Goal: Answer question/provide support: Answer question/provide support

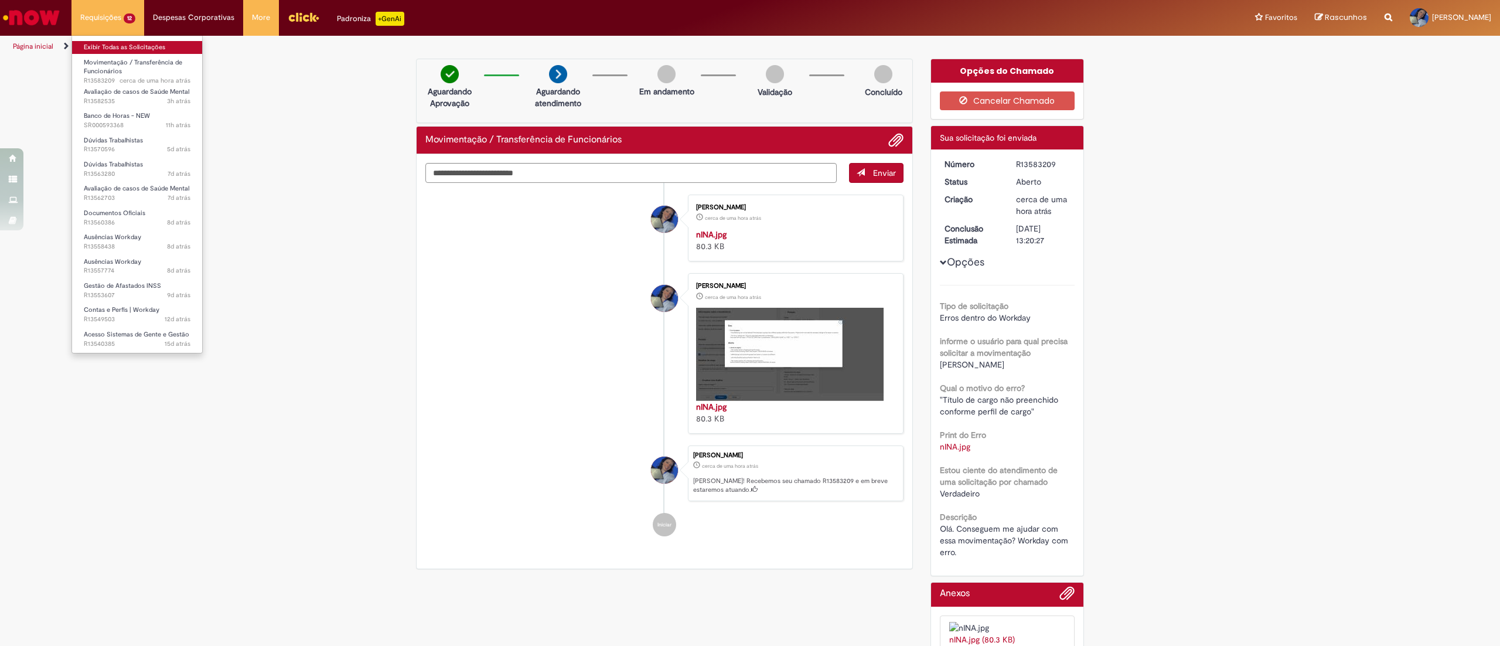
click at [137, 45] on link "Exibir Todas as Solicitações" at bounding box center [137, 47] width 130 height 13
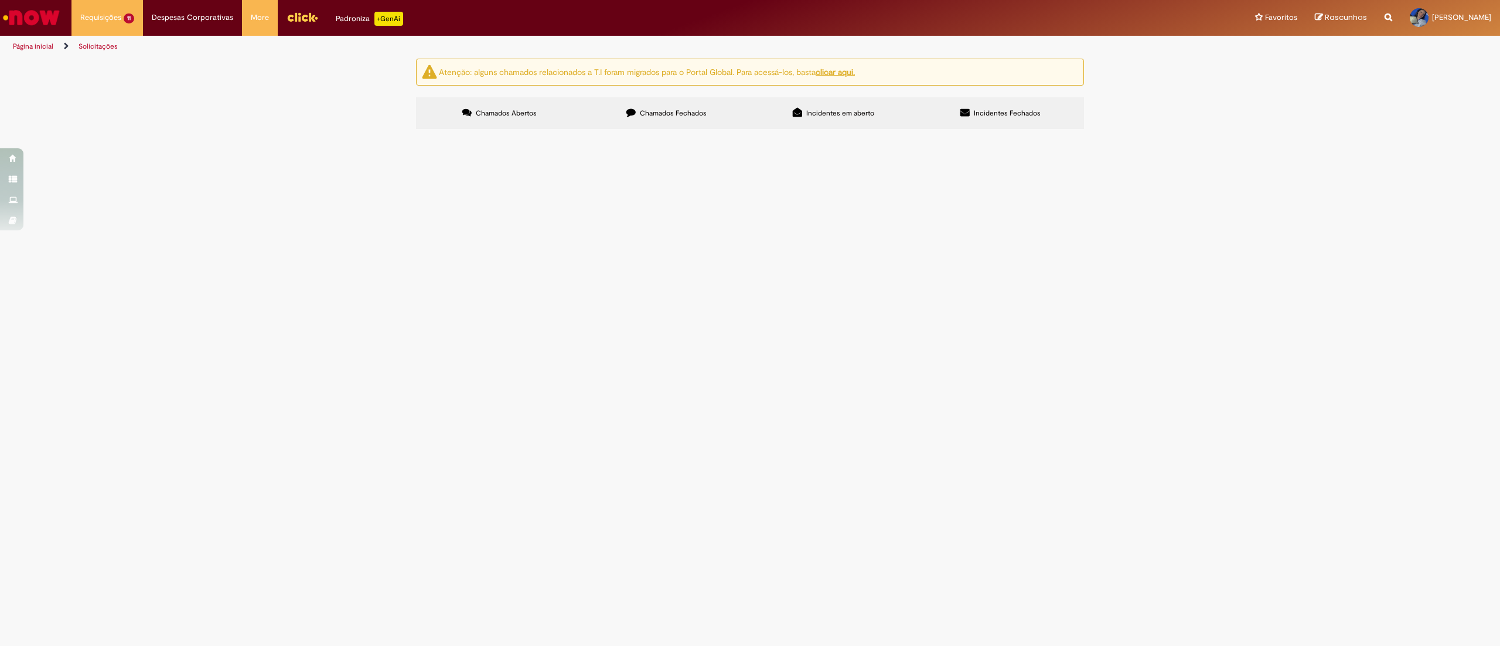
click at [0, 0] on span "Olá, tudo bem? Nosso funcionário [PERSON_NAME] apresentou um atestado de 30 dia…" at bounding box center [0, 0] width 0 height 0
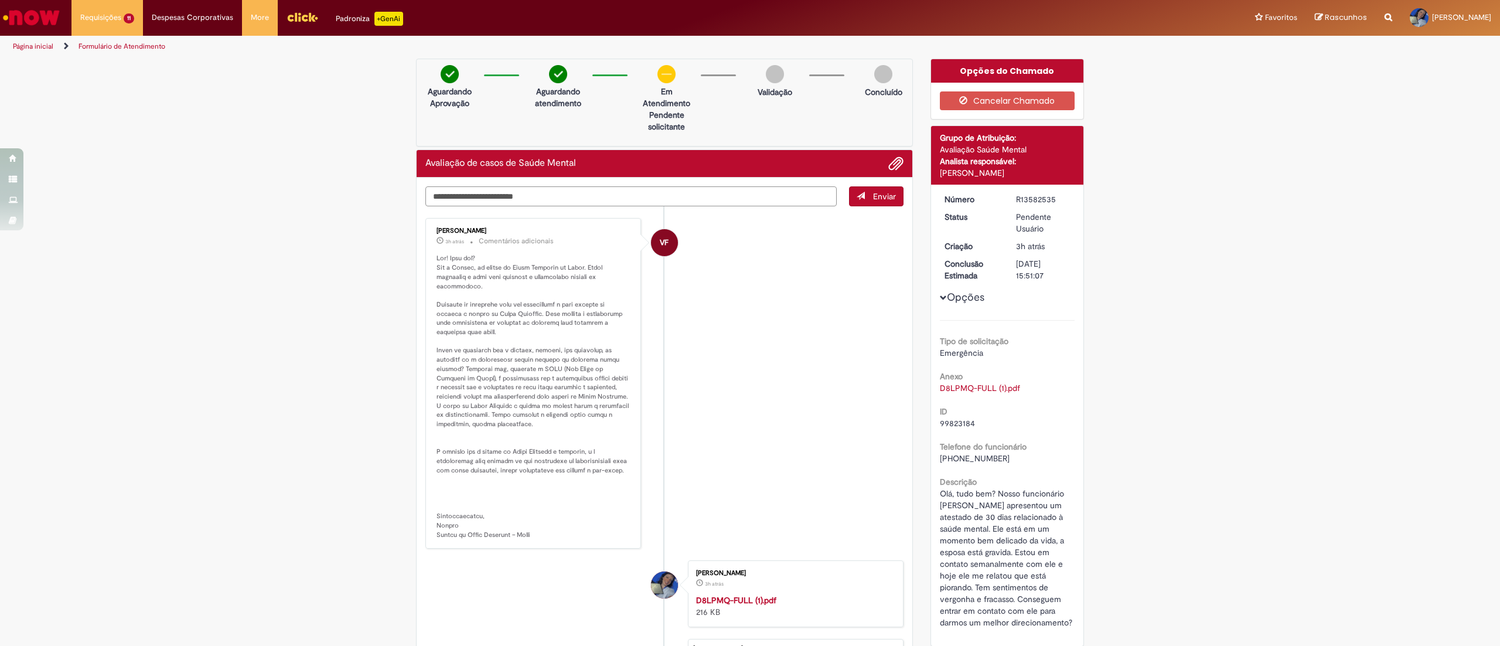
click at [587, 196] on textarea "Digite sua mensagem aqui..." at bounding box center [630, 196] width 411 height 21
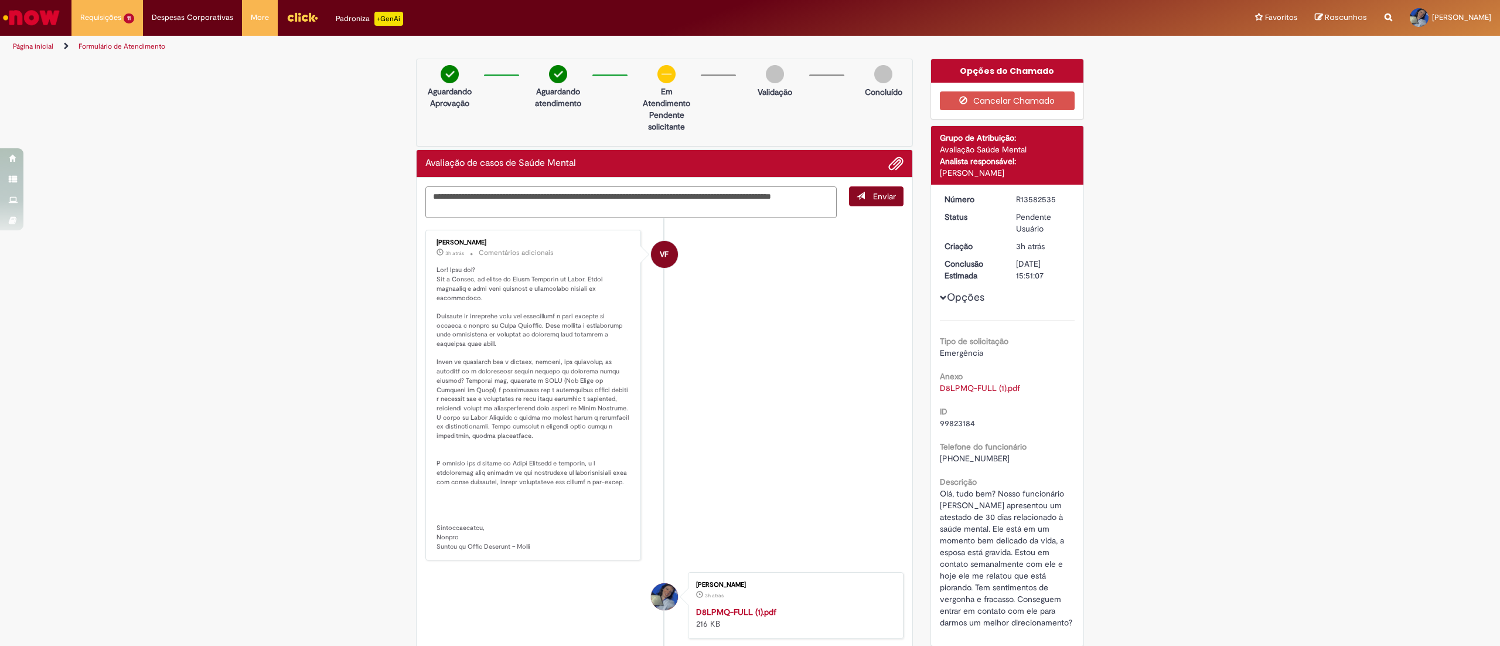
type textarea "**********"
click at [873, 192] on span "Enviar" at bounding box center [884, 196] width 23 height 11
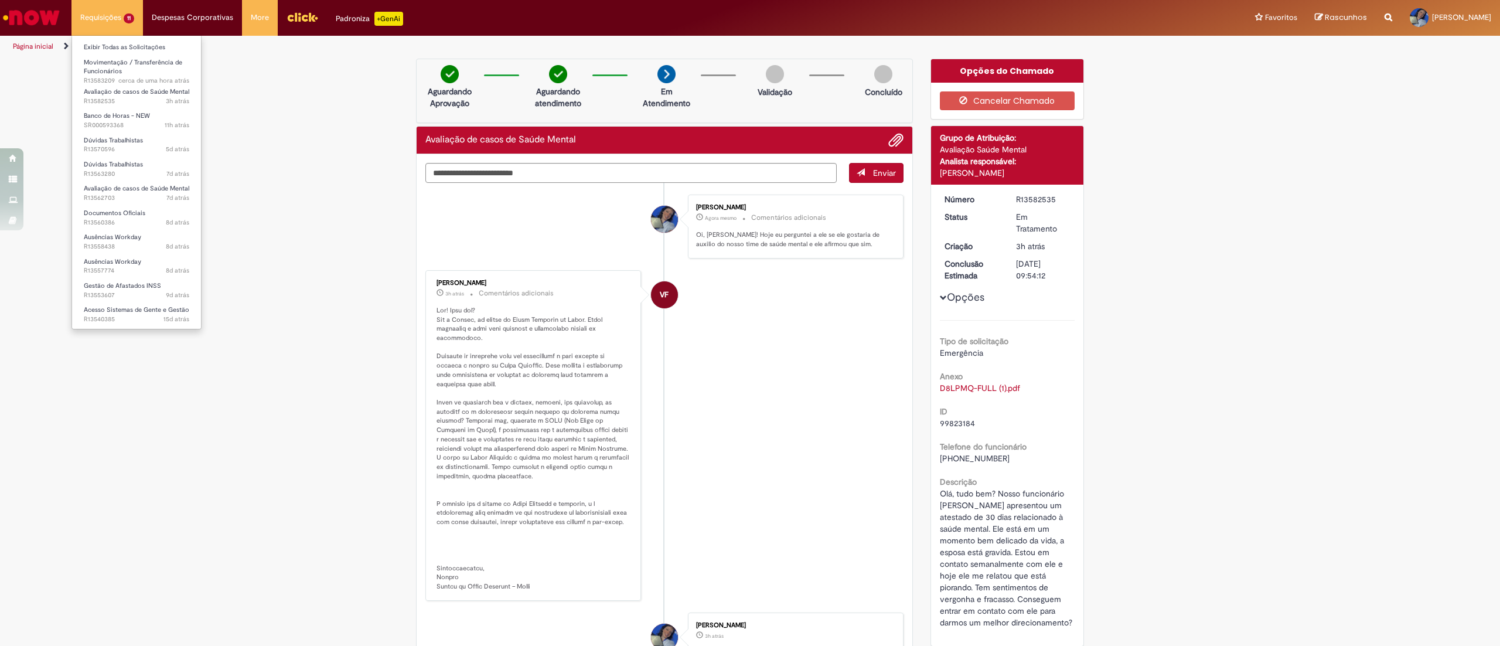
click at [118, 40] on li "Exibir Todas as Solicitações" at bounding box center [136, 46] width 129 height 15
click at [122, 45] on link "Exibir Todas as Solicitações" at bounding box center [136, 47] width 129 height 13
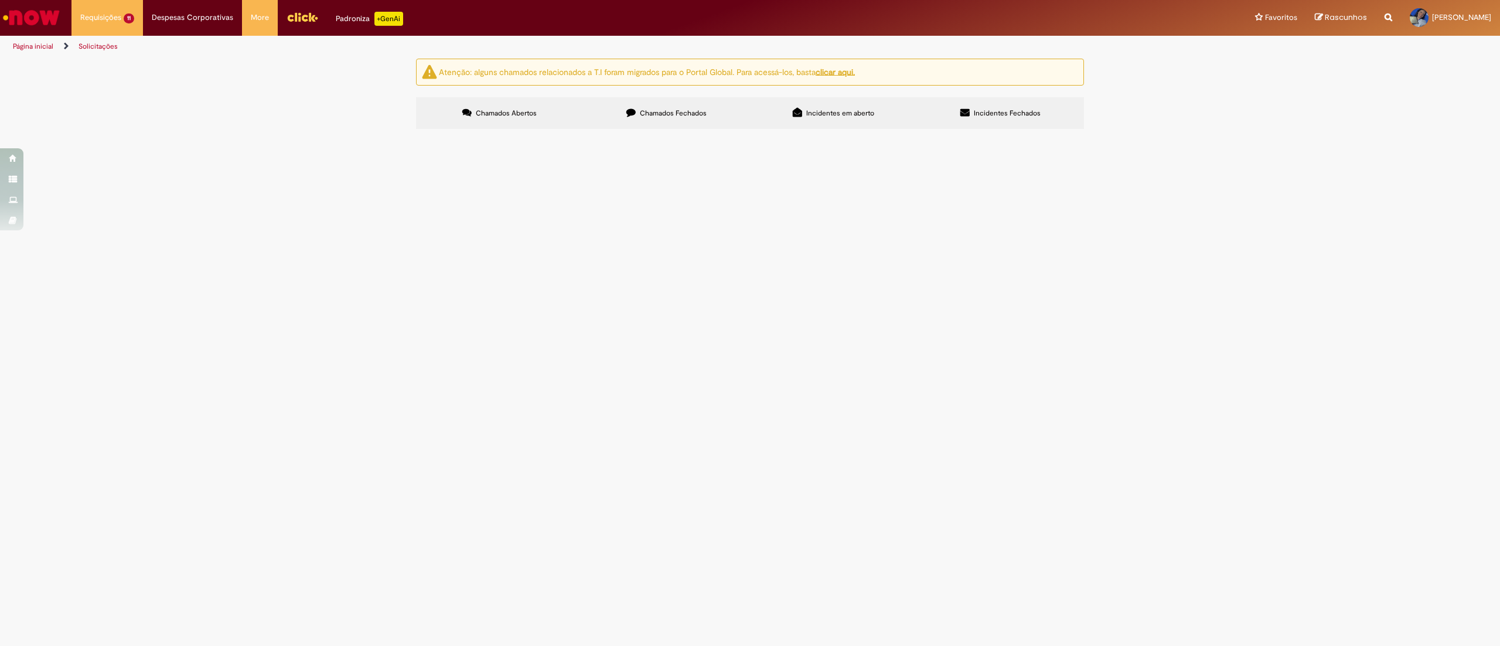
click at [0, 0] on span "Olá. Recebi esse documento do nosso funcionário que está requisitando contato e…" at bounding box center [0, 0] width 0 height 0
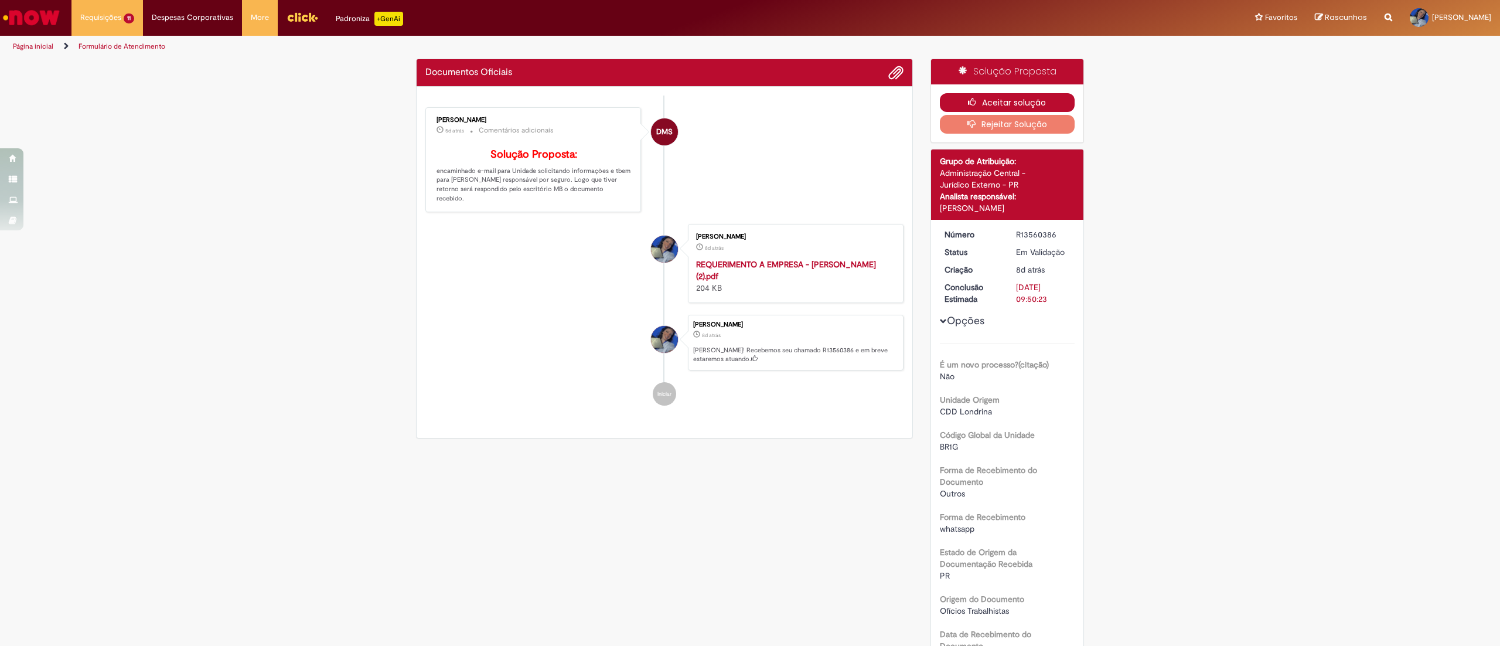
click at [990, 98] on button "Aceitar solução" at bounding box center [1007, 102] width 135 height 19
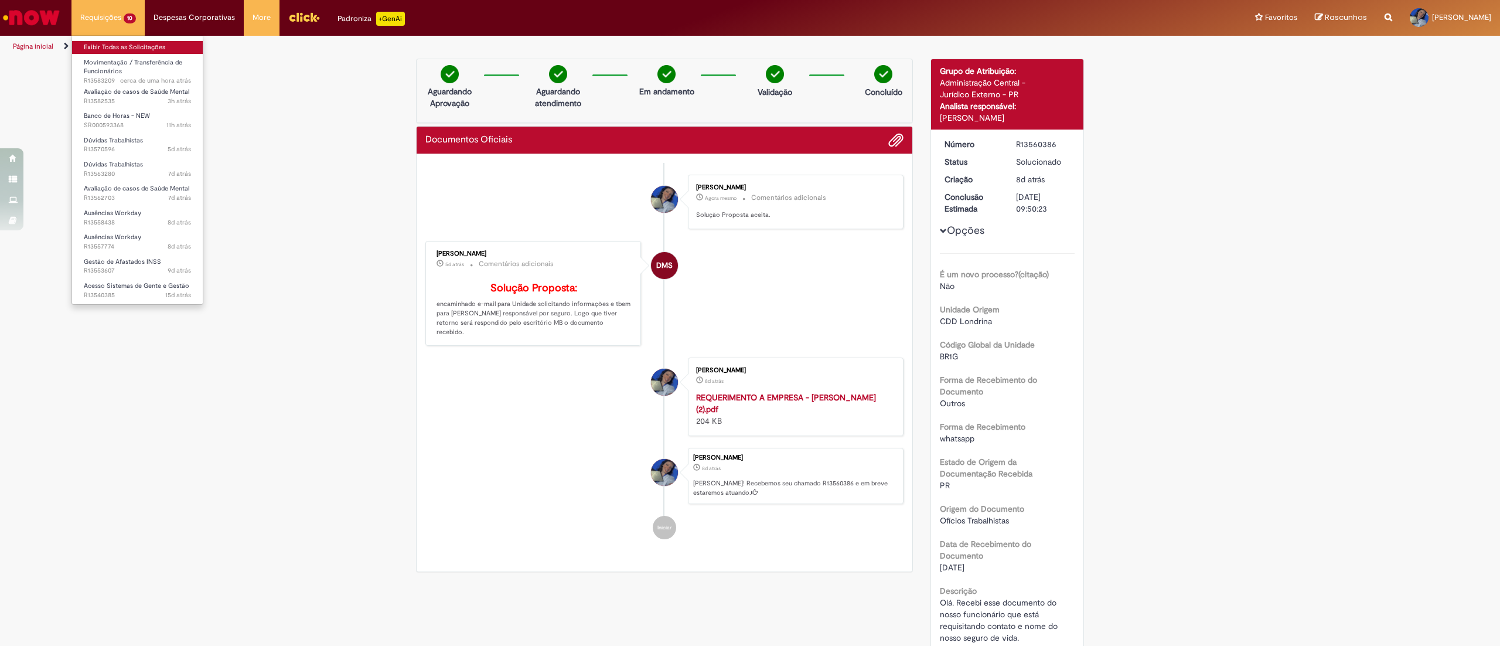
click at [122, 47] on link "Exibir Todas as Solicitações" at bounding box center [137, 47] width 131 height 13
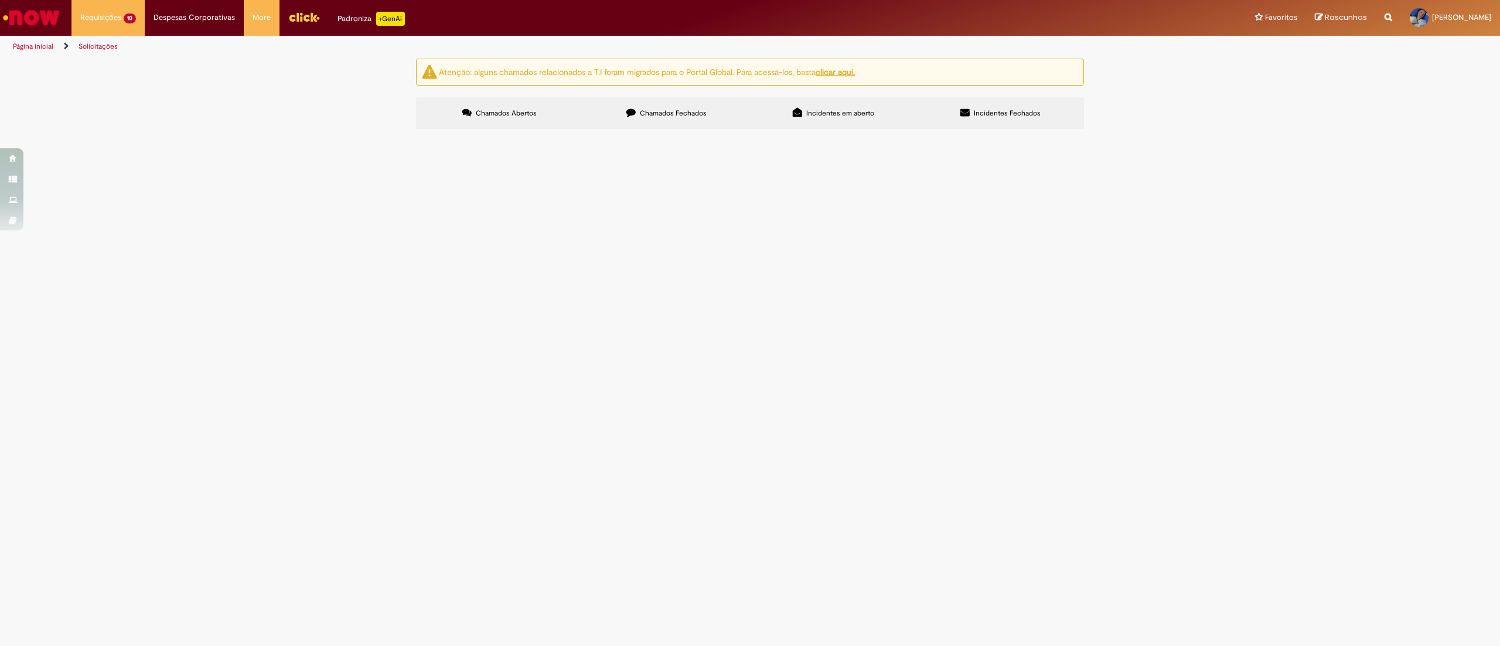
scroll to position [55, 0]
click at [0, 0] on span "Olá, tudo bem? Vocês poderiam corrigir o retorno do funcionário à folha de paga…" at bounding box center [0, 0] width 0 height 0
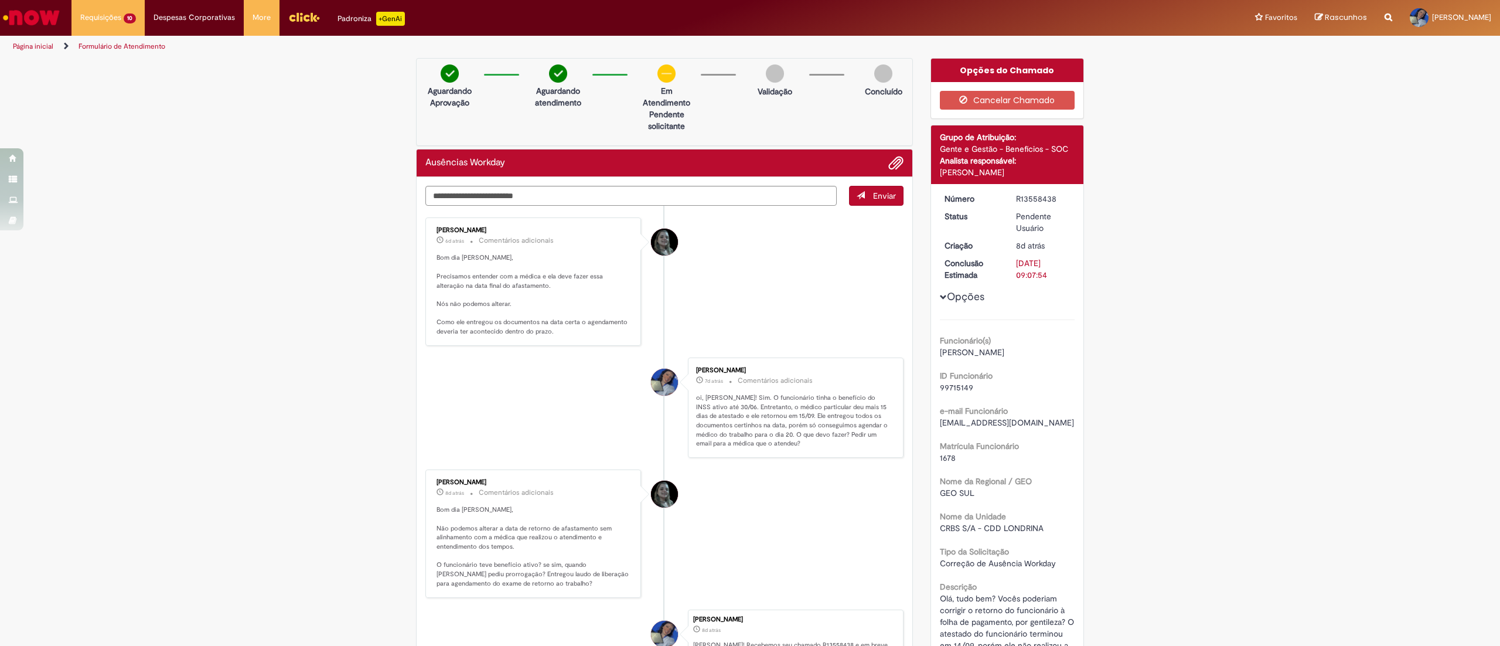
scroll to position [91, 0]
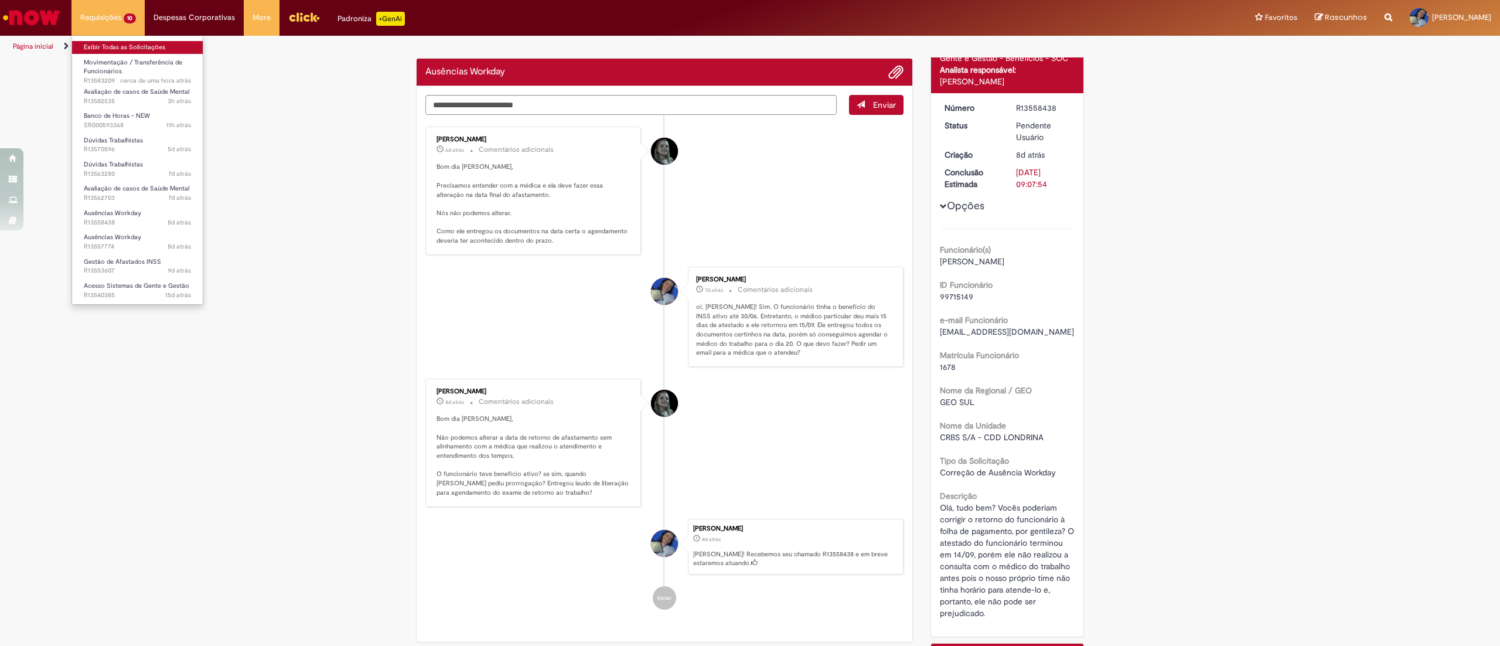
click at [163, 50] on link "Exibir Todas as Solicitações" at bounding box center [137, 47] width 131 height 13
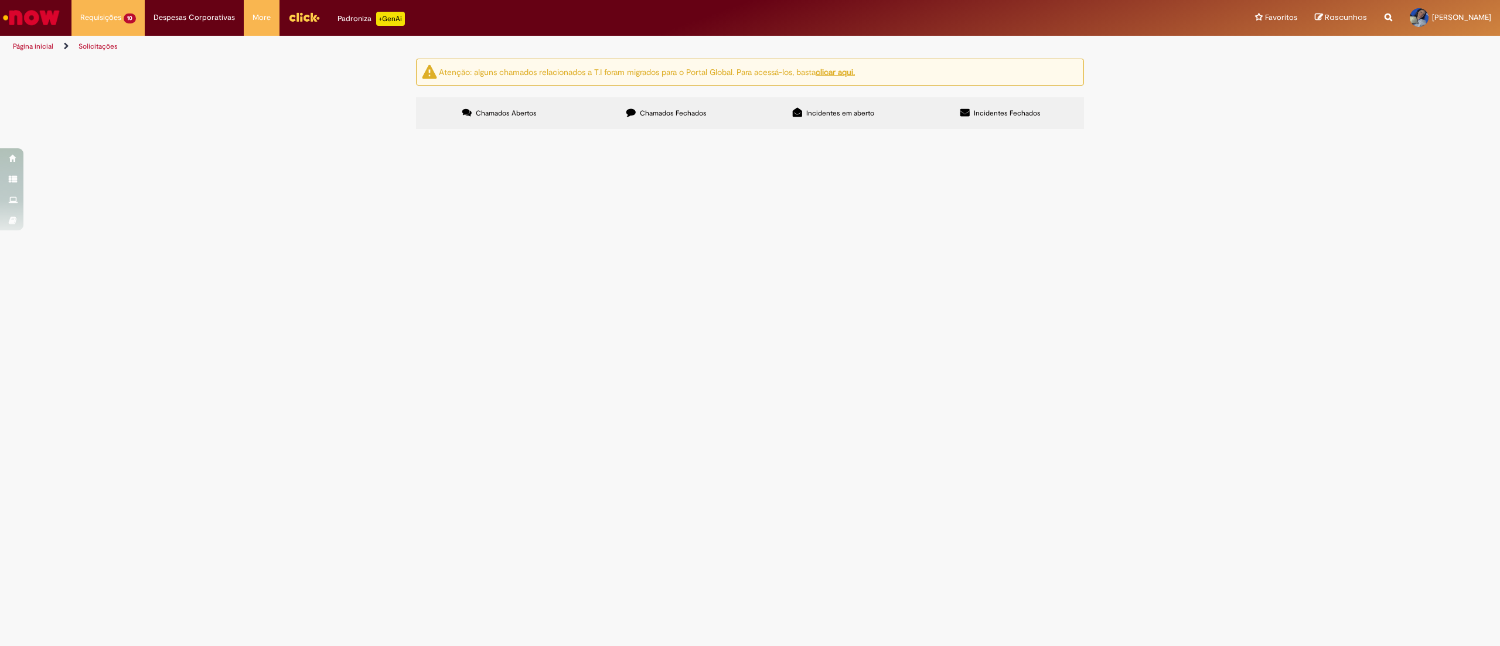
scroll to position [97, 0]
click at [0, 0] on span "Olá, tudo bem? Bloqueei minha senha do RHW e FPW. Podem desbloquear dos dois si…" at bounding box center [0, 0] width 0 height 0
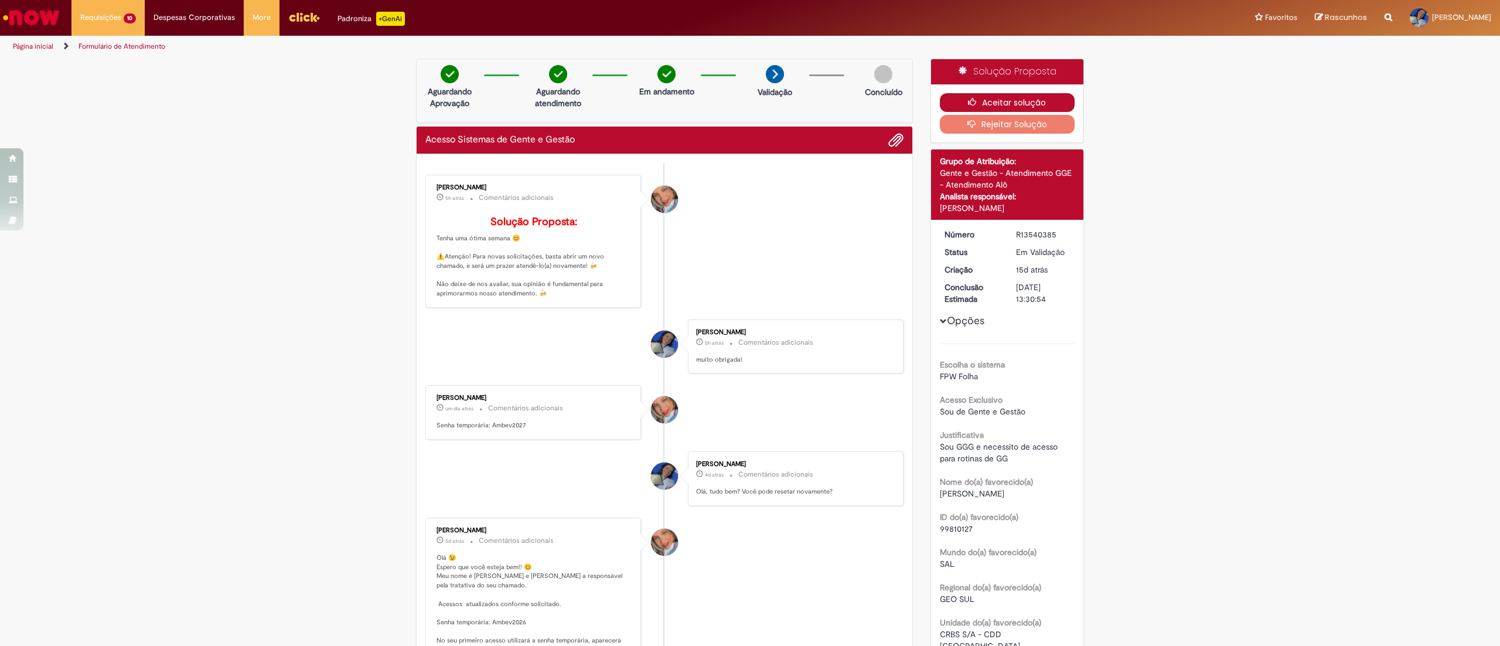
click at [1029, 98] on button "Aceitar solução" at bounding box center [1007, 102] width 135 height 19
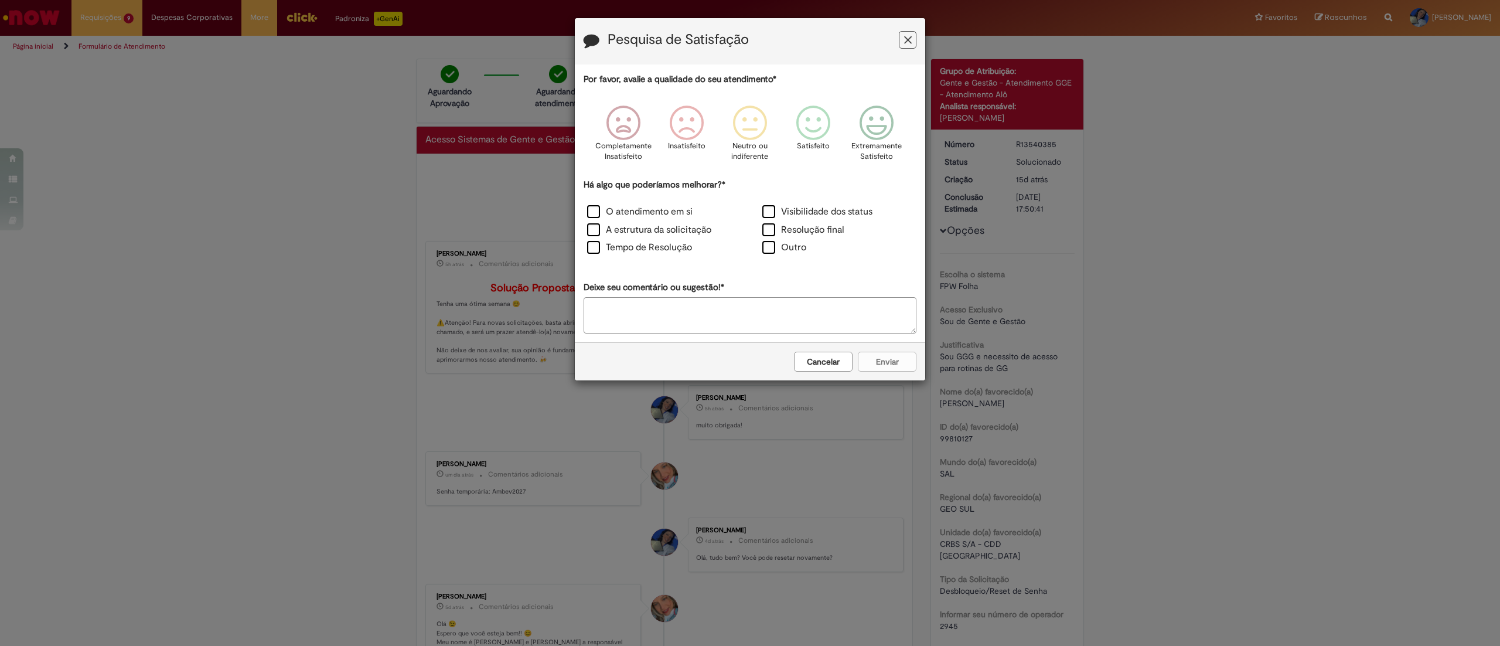
click at [901, 35] on button "Feedback" at bounding box center [908, 40] width 18 height 18
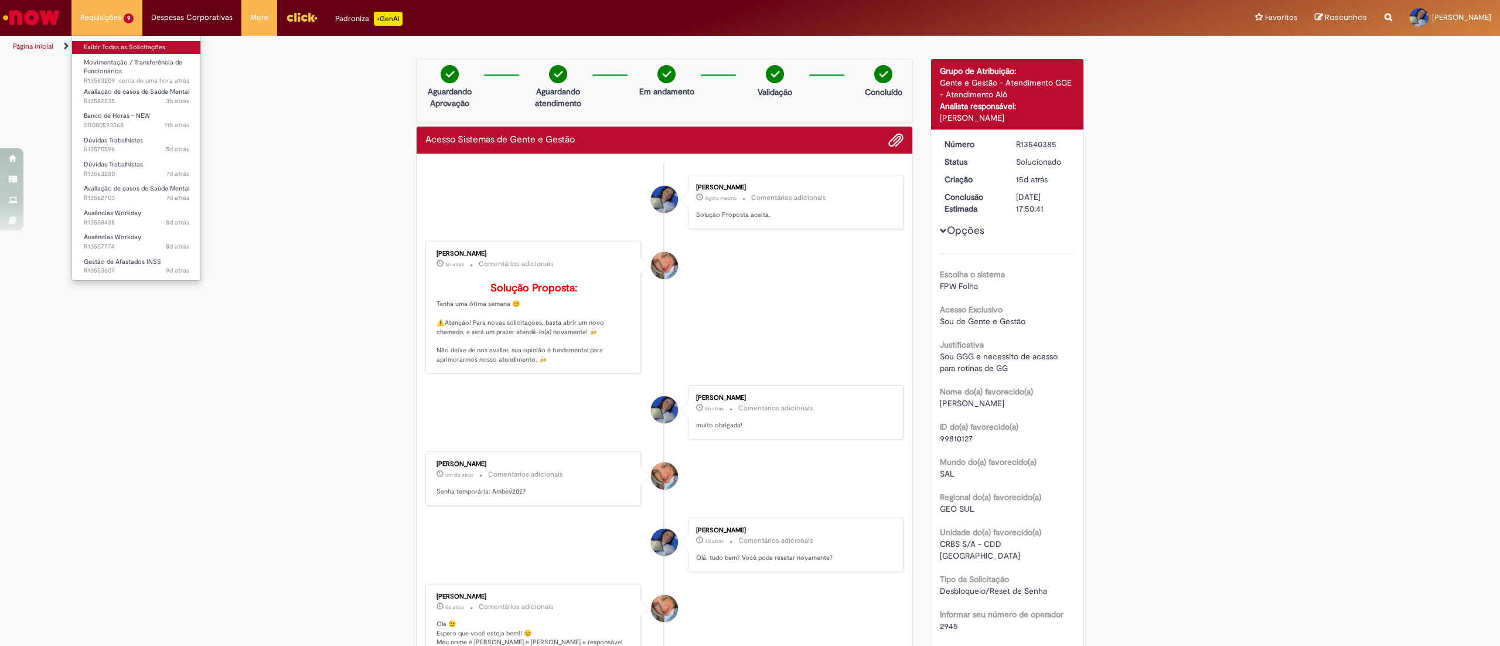
click at [137, 41] on link "Exibir Todas as Solicitações" at bounding box center [136, 47] width 129 height 13
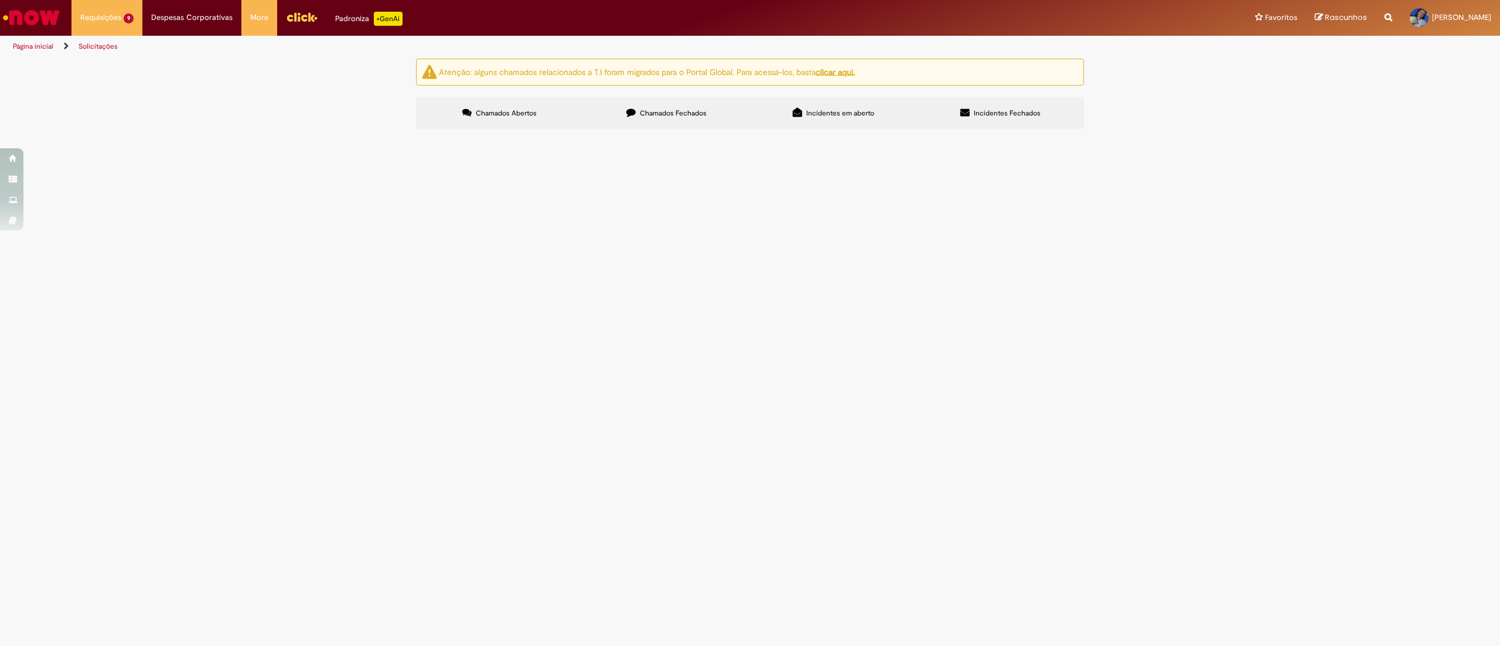
scroll to position [47, 0]
